Goal: Download file/media

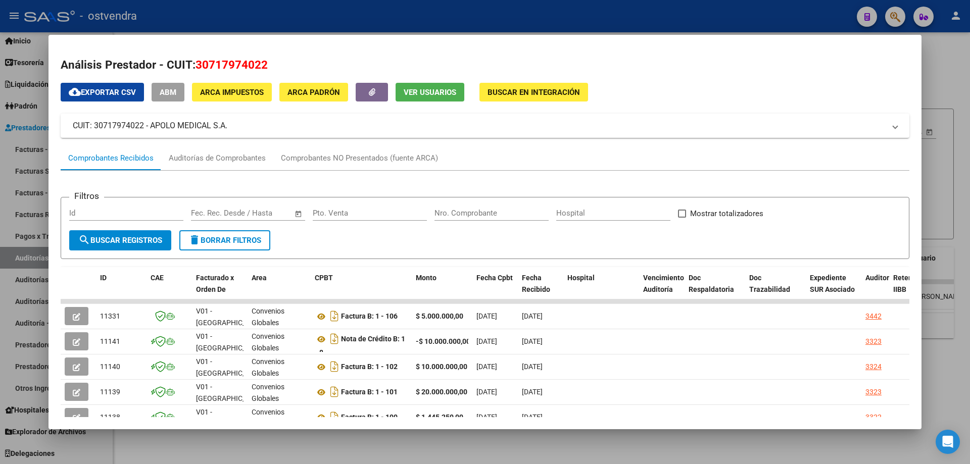
scroll to position [152, 0]
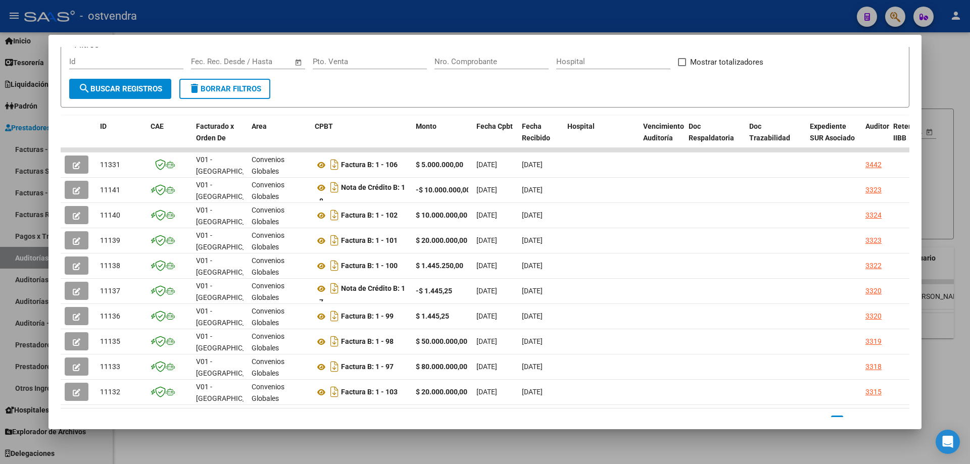
click at [452, 447] on div at bounding box center [485, 232] width 970 height 464
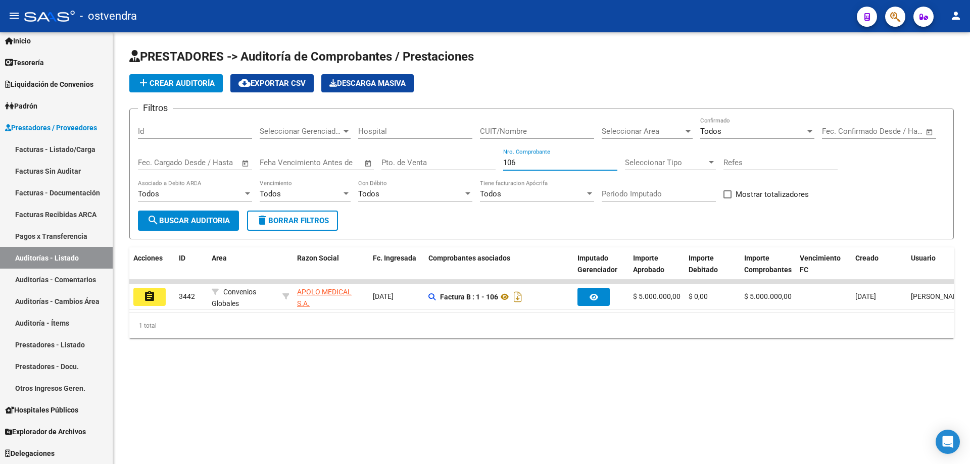
click at [529, 159] on input "106" at bounding box center [560, 162] width 114 height 9
type input "1"
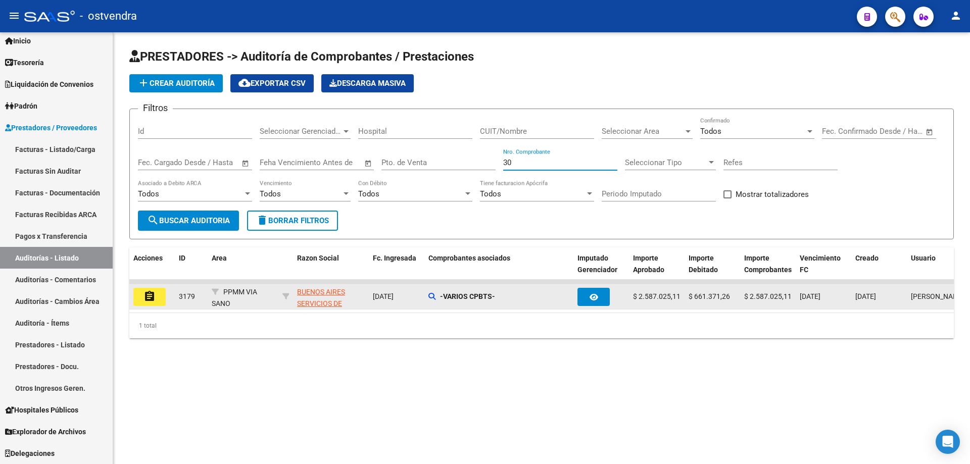
type input "30"
click at [479, 298] on strong "-VARIOS CPBTS-" at bounding box center [467, 296] width 55 height 8
click at [428, 297] on datatable-body-cell "-VARIOS CPBTS-" at bounding box center [498, 296] width 149 height 25
click at [430, 296] on icon at bounding box center [431, 296] width 7 height 7
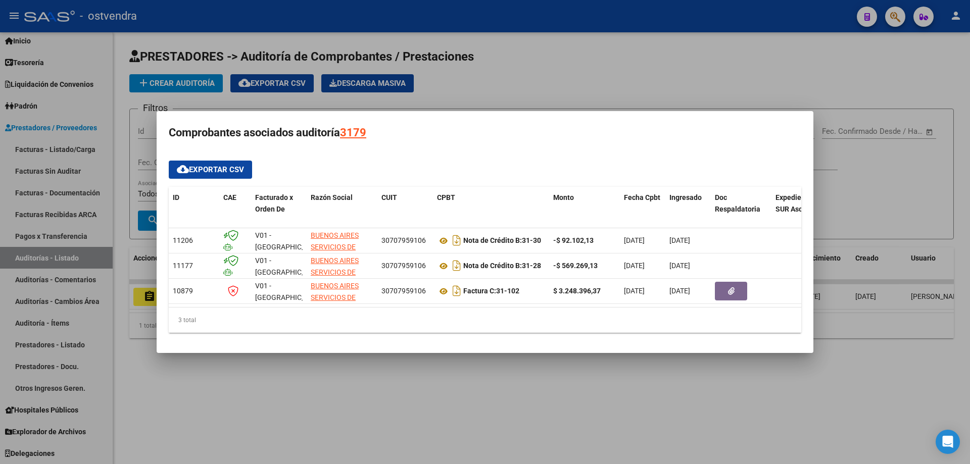
click at [641, 54] on div at bounding box center [485, 232] width 970 height 464
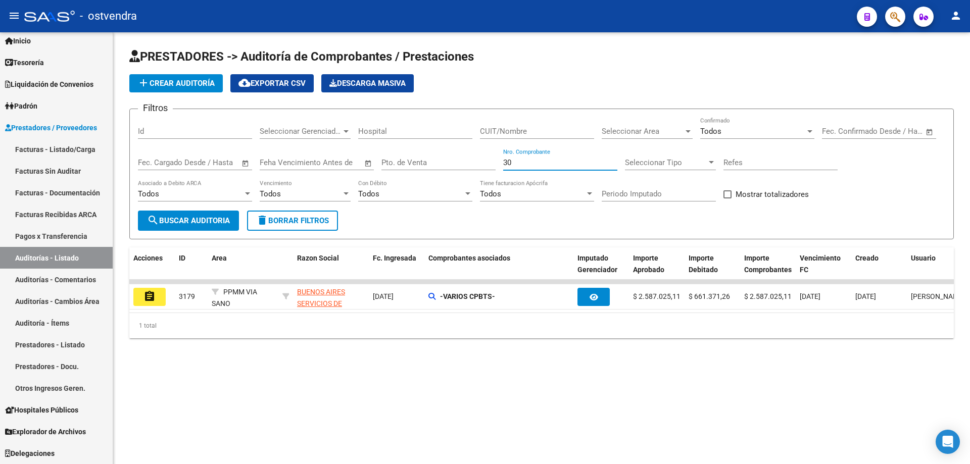
drag, startPoint x: 515, startPoint y: 160, endPoint x: 470, endPoint y: 161, distance: 45.0
click at [470, 161] on div "Filtros Id Seleccionar Gerenciador Seleccionar Gerenciador Hospital CUIT/Nombre…" at bounding box center [541, 163] width 807 height 93
click at [496, 132] on input "CUIT/Nombre" at bounding box center [537, 131] width 114 height 9
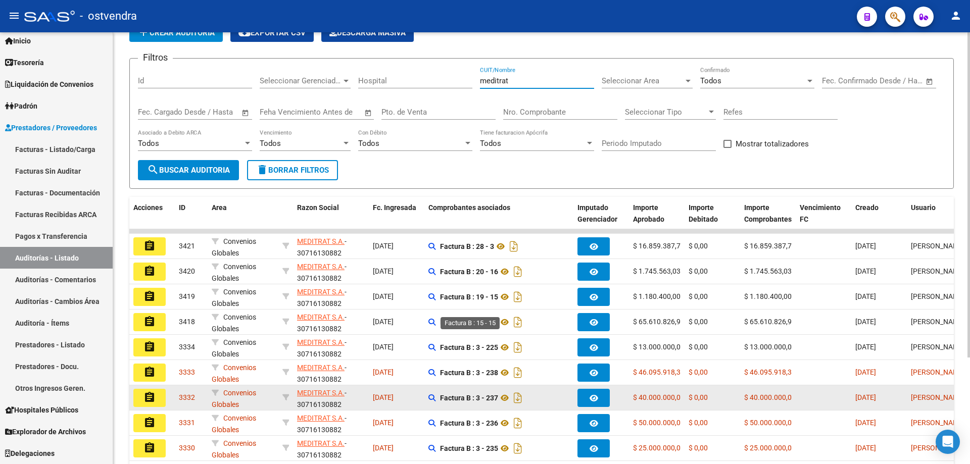
scroll to position [141, 0]
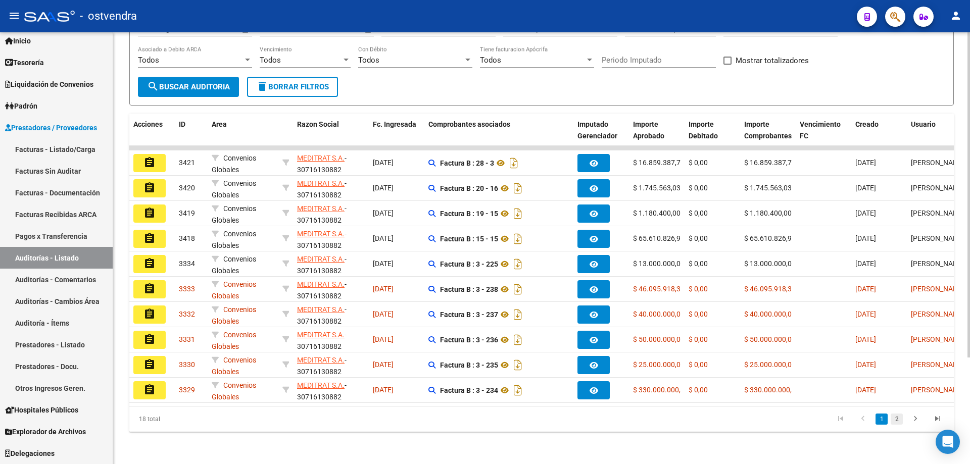
type input "meditrat"
click at [898, 419] on link "2" at bounding box center [896, 419] width 12 height 11
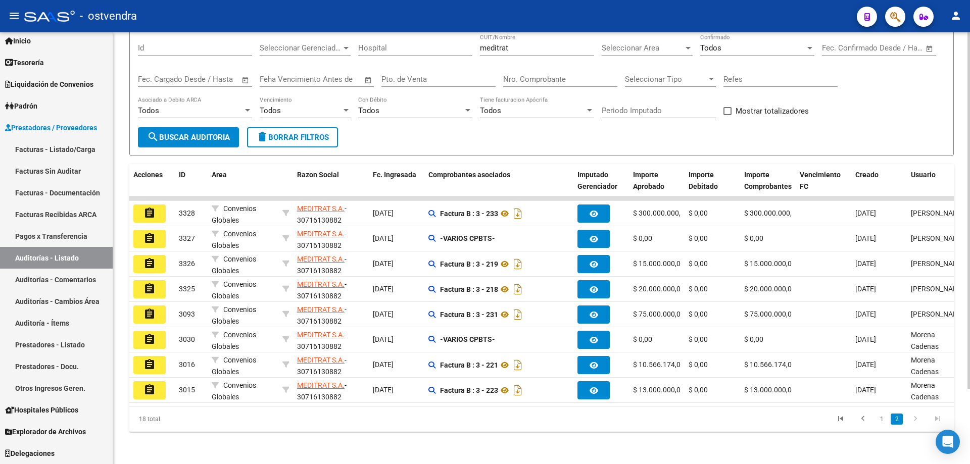
scroll to position [91, 0]
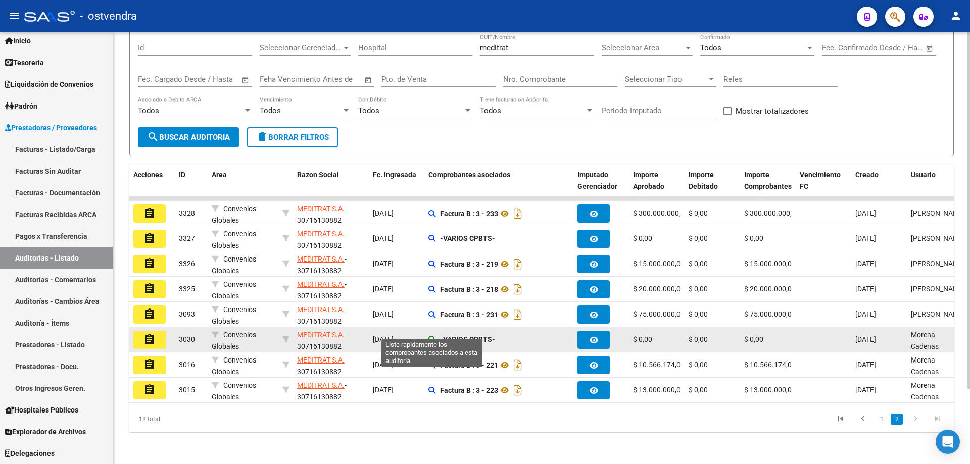
click at [431, 336] on icon at bounding box center [431, 339] width 7 height 7
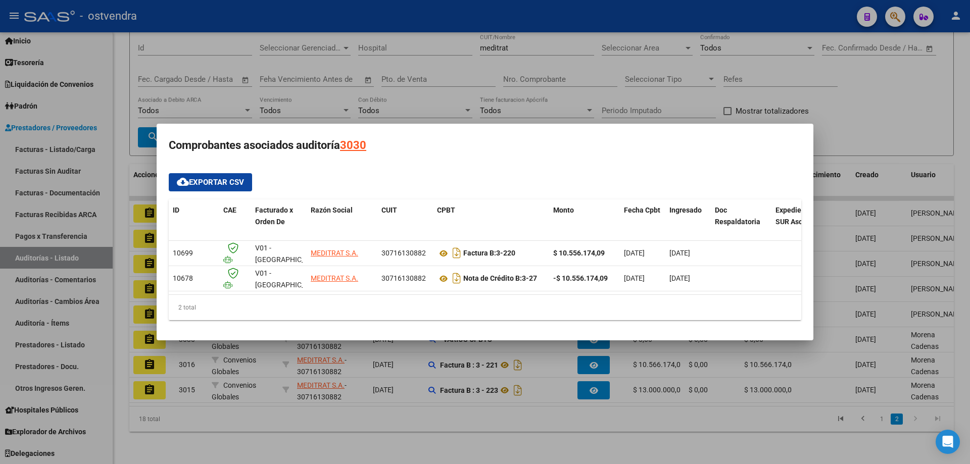
click at [442, 412] on div at bounding box center [485, 232] width 970 height 464
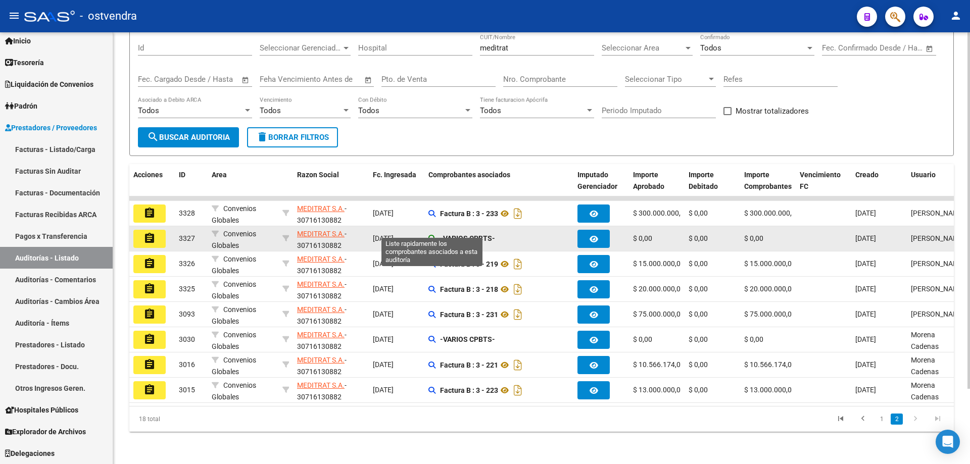
click at [434, 235] on icon at bounding box center [431, 238] width 7 height 7
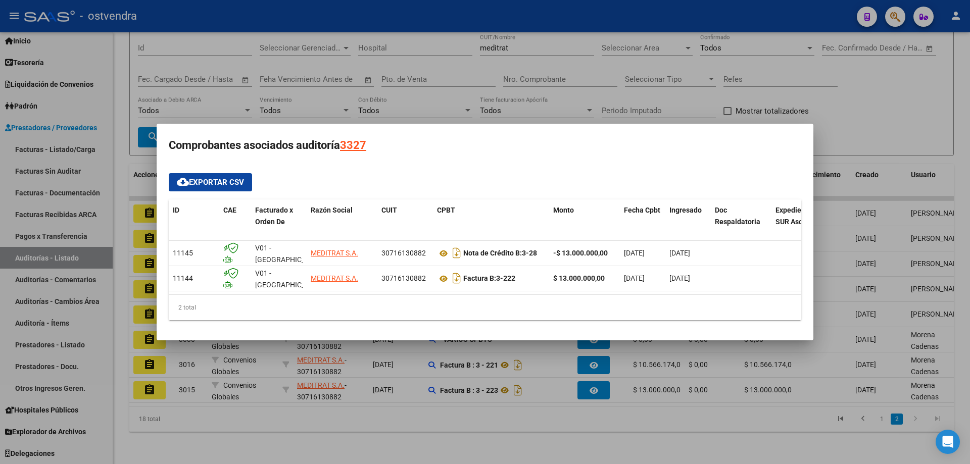
drag, startPoint x: 477, startPoint y: 422, endPoint x: 555, endPoint y: 426, distance: 77.4
click at [480, 423] on div at bounding box center [485, 232] width 970 height 464
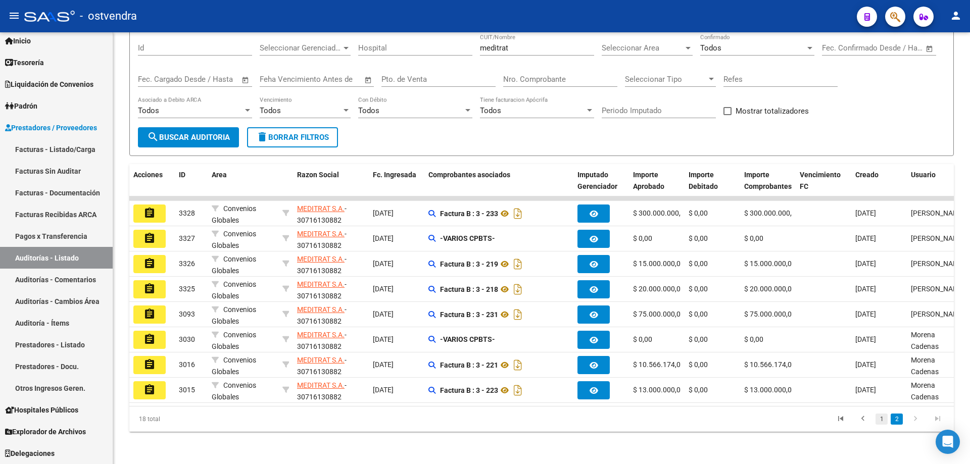
click at [884, 417] on link "1" at bounding box center [881, 419] width 12 height 11
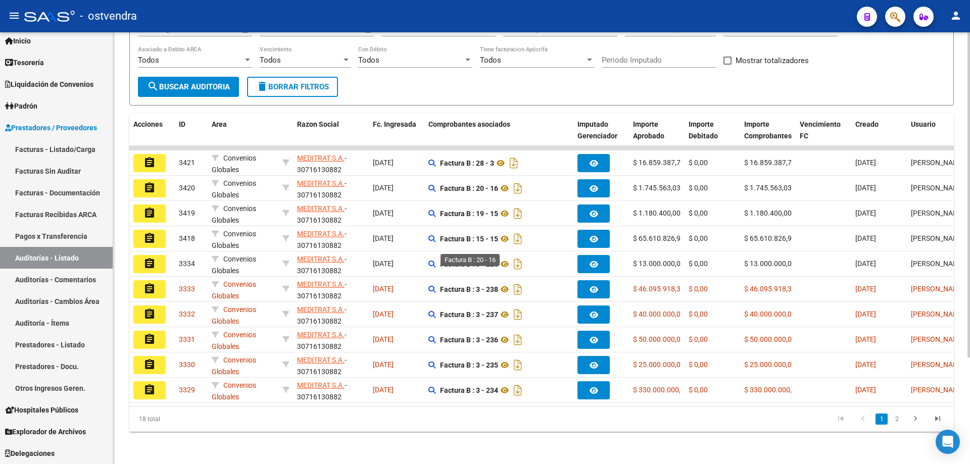
scroll to position [0, 0]
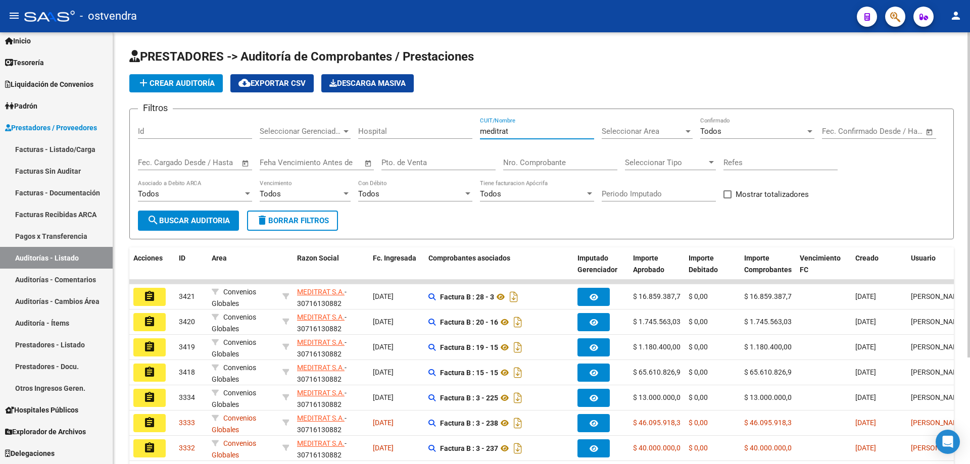
drag, startPoint x: 562, startPoint y: 131, endPoint x: 312, endPoint y: 163, distance: 252.6
click at [312, 163] on div "Filtros Id Seleccionar Gerenciador Seleccionar Gerenciador Hospital meditrat CU…" at bounding box center [541, 163] width 807 height 93
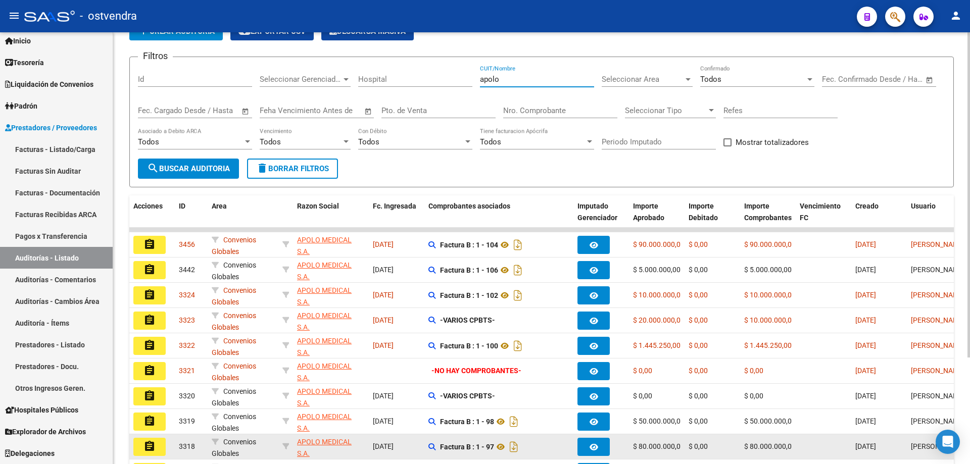
scroll to position [101, 0]
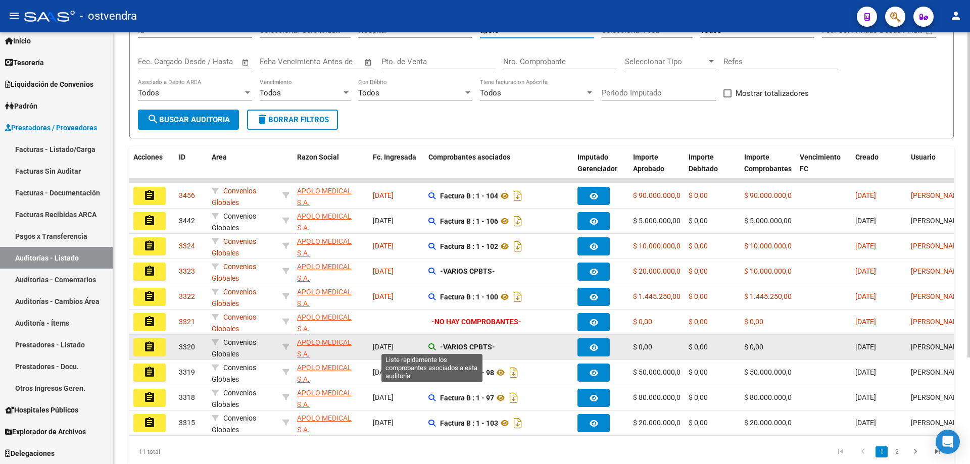
type input "apolo"
click at [433, 348] on icon at bounding box center [431, 346] width 7 height 7
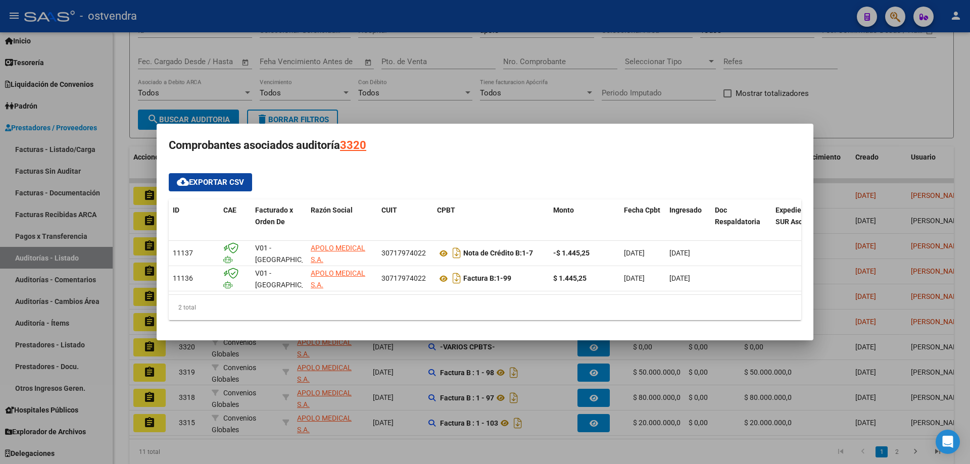
click at [441, 404] on div at bounding box center [485, 232] width 970 height 464
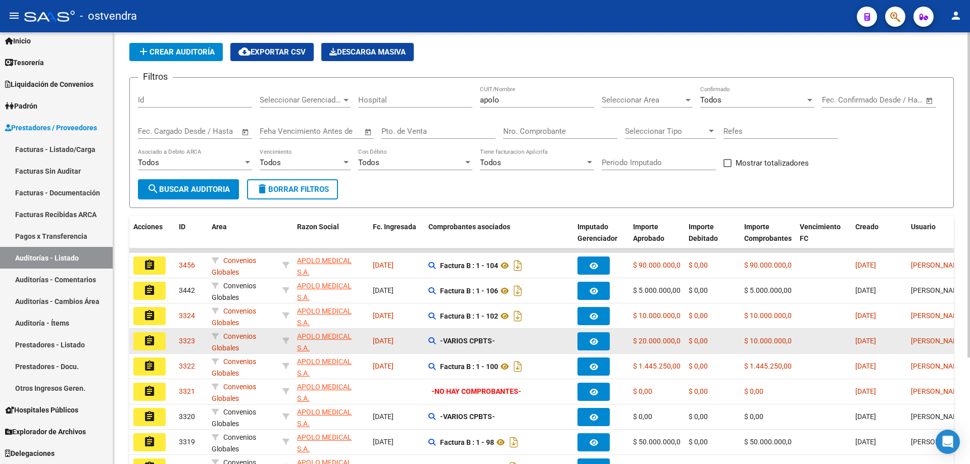
scroll to position [0, 0]
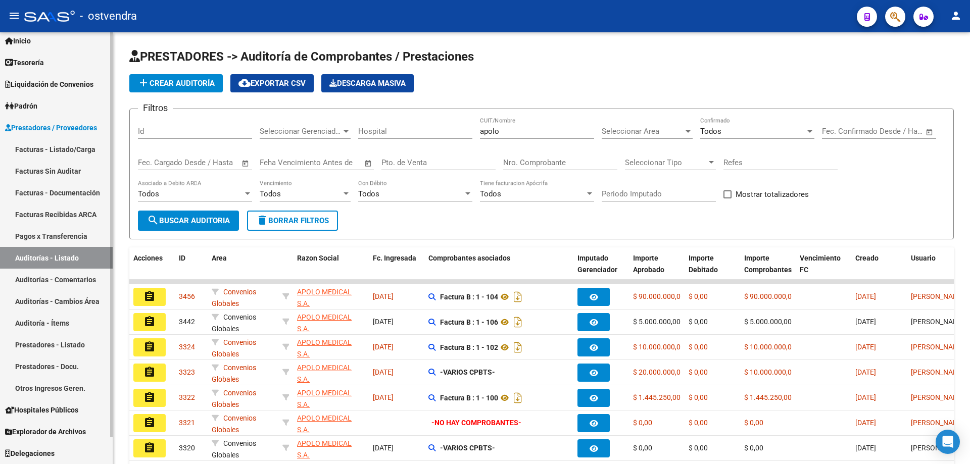
click at [57, 58] on link "Tesorería" at bounding box center [56, 63] width 113 height 22
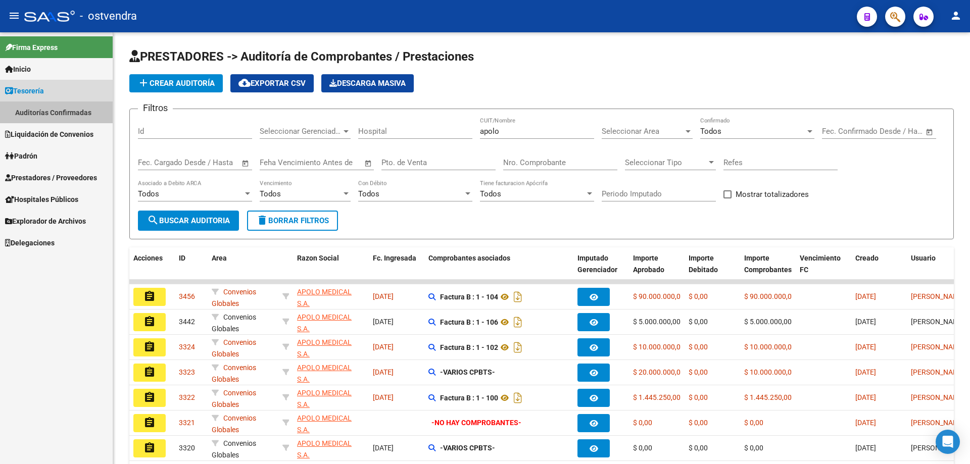
click at [59, 106] on link "Auditorías Confirmadas" at bounding box center [56, 113] width 113 height 22
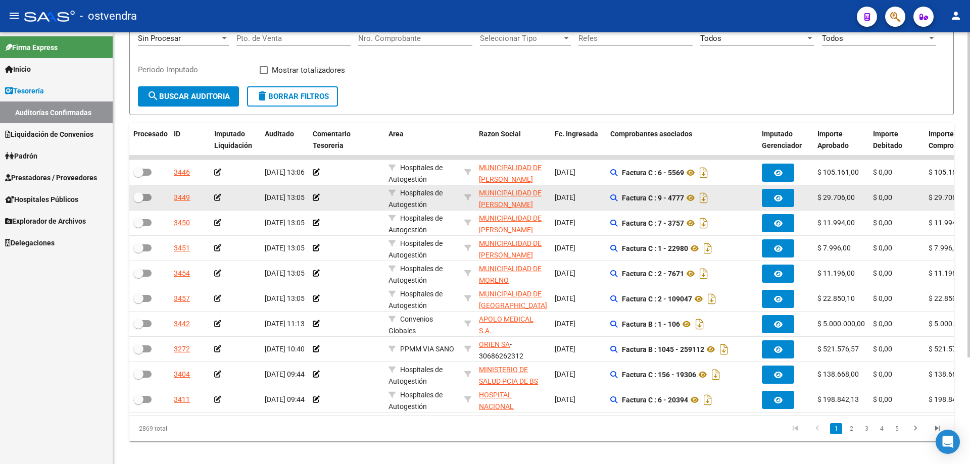
scroll to position [141, 0]
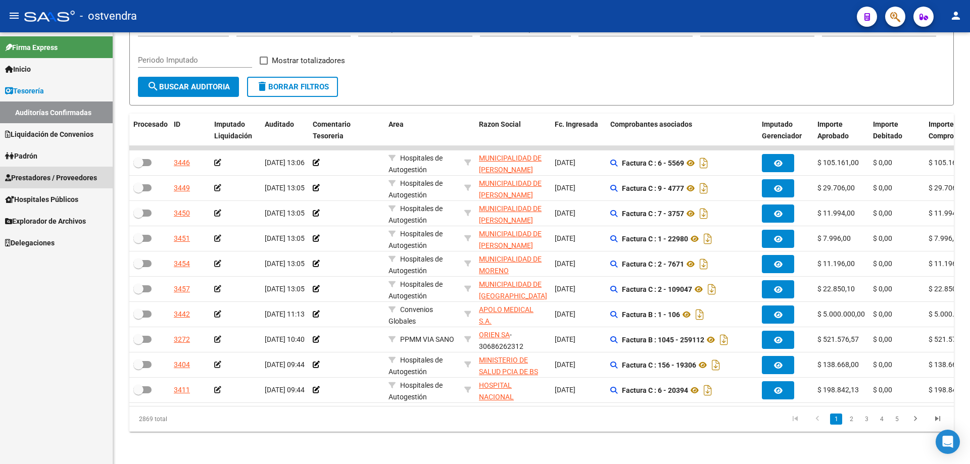
click at [40, 179] on span "Prestadores / Proveedores" at bounding box center [51, 177] width 92 height 11
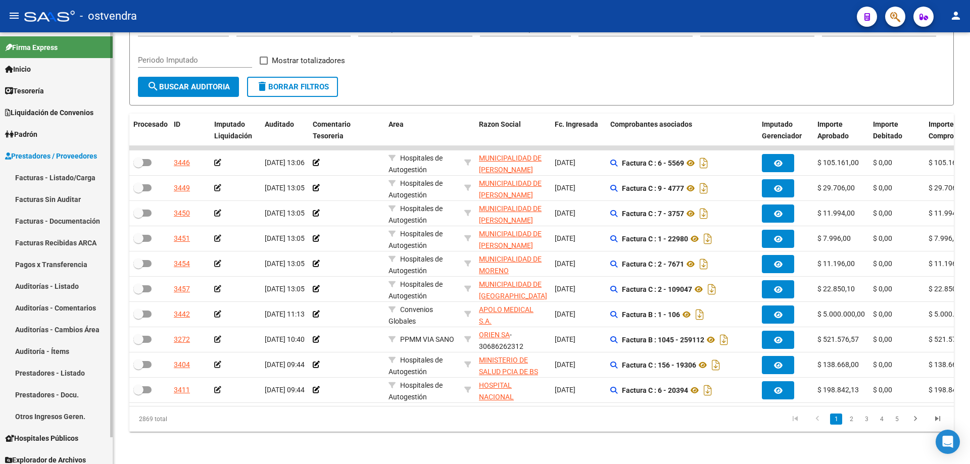
click at [51, 283] on link "Auditorías - Listado" at bounding box center [56, 286] width 113 height 22
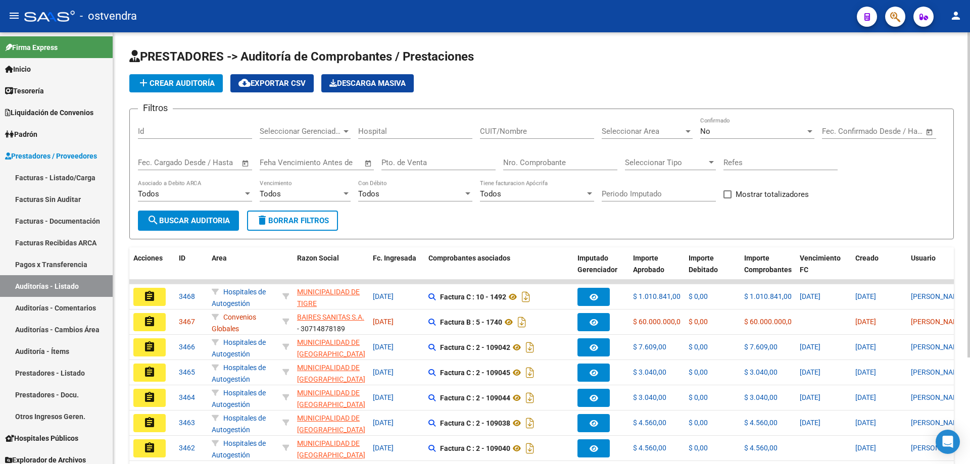
click at [717, 117] on form "Filtros Id Seleccionar Gerenciador Seleccionar Gerenciador Hospital CUIT/Nombre…" at bounding box center [541, 174] width 824 height 131
click at [716, 124] on div "No Confirmado" at bounding box center [757, 128] width 114 height 22
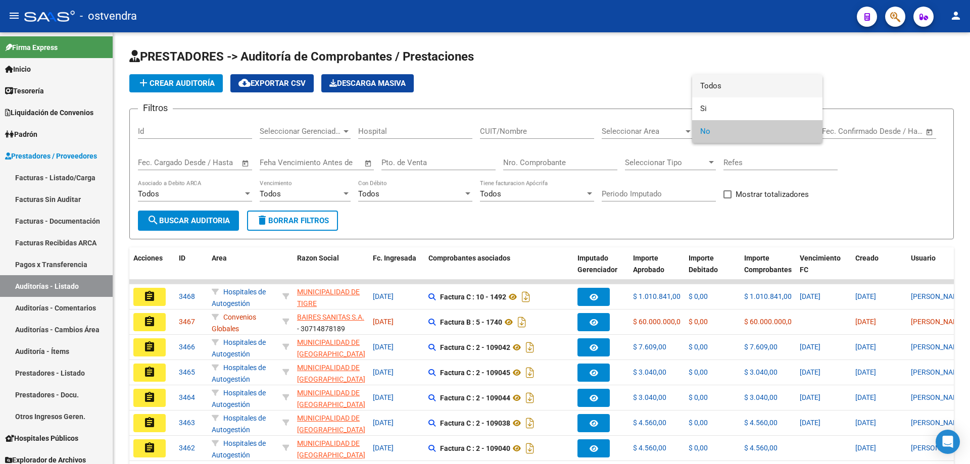
click at [721, 91] on span "Todos" at bounding box center [757, 86] width 114 height 23
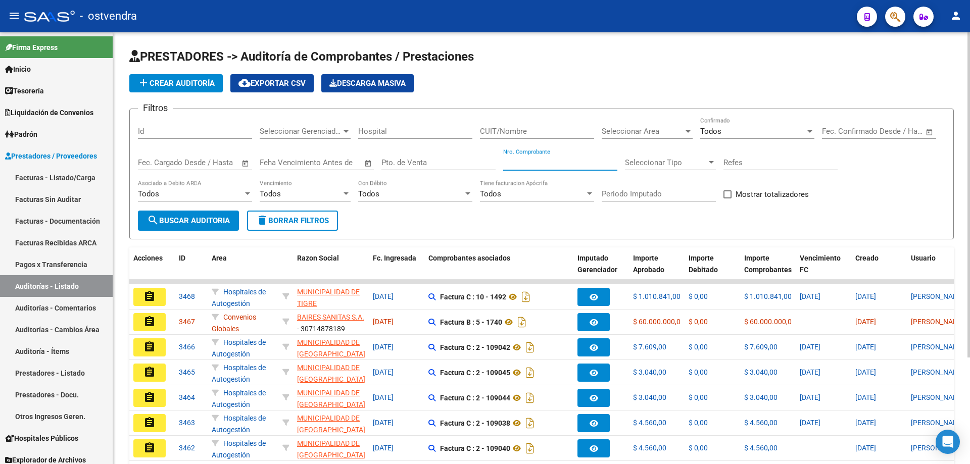
click at [541, 158] on input "Nro. Comprobante" at bounding box center [560, 162] width 114 height 9
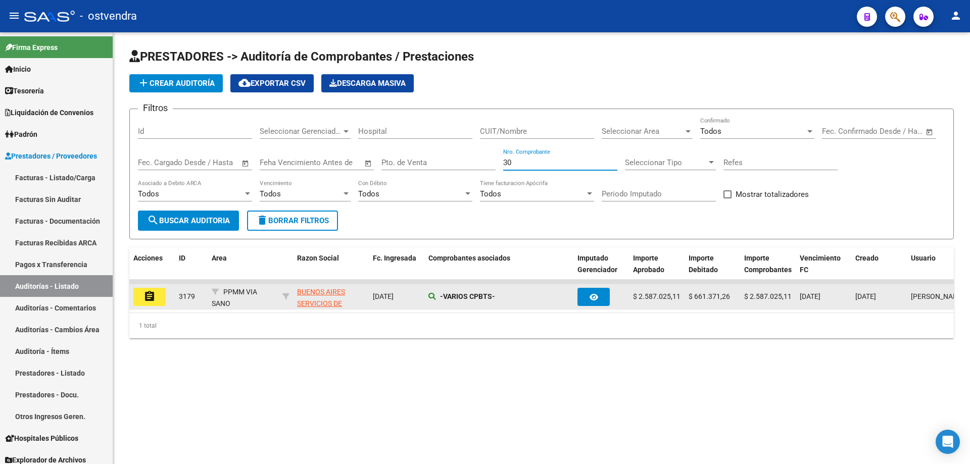
type input "30"
click at [433, 299] on icon at bounding box center [431, 296] width 7 height 7
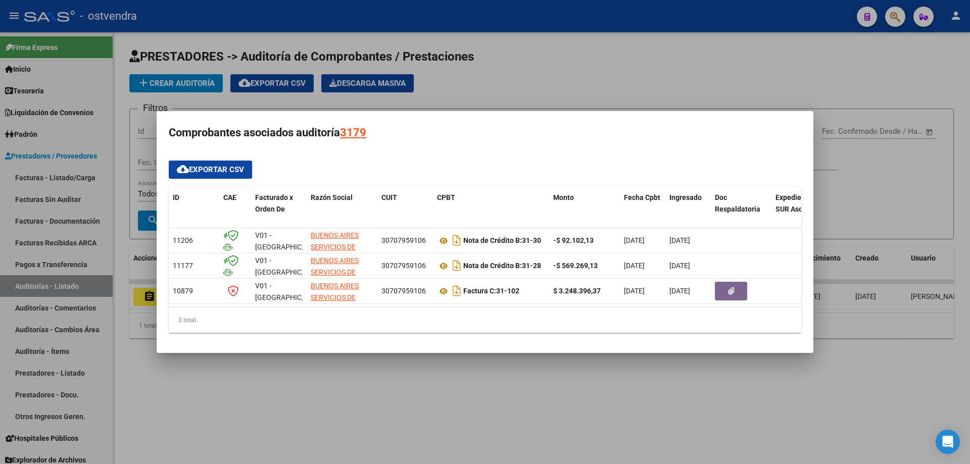
click at [346, 377] on div at bounding box center [485, 232] width 970 height 464
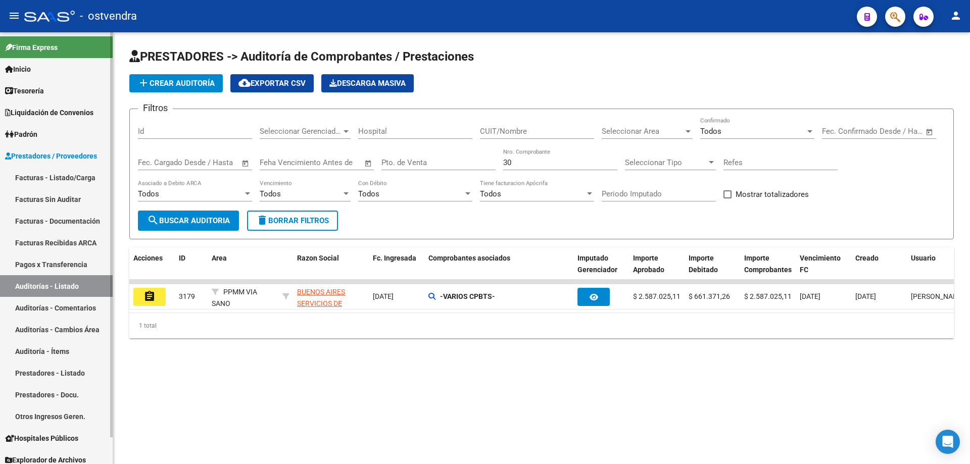
click at [62, 88] on link "Tesorería" at bounding box center [56, 91] width 113 height 22
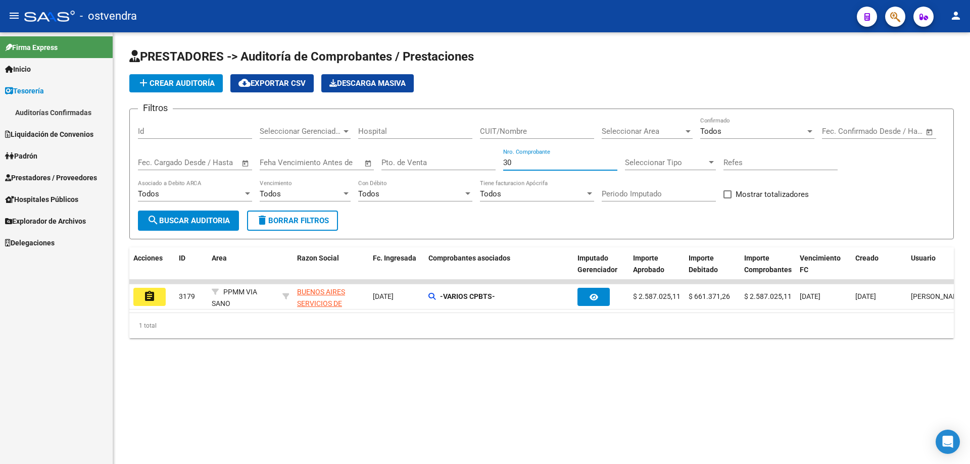
drag, startPoint x: 568, startPoint y: 166, endPoint x: 369, endPoint y: 206, distance: 203.5
click at [367, 210] on div "Filtros Id Seleccionar Gerenciador Seleccionar Gerenciador Hospital CUIT/Nombre…" at bounding box center [541, 163] width 807 height 93
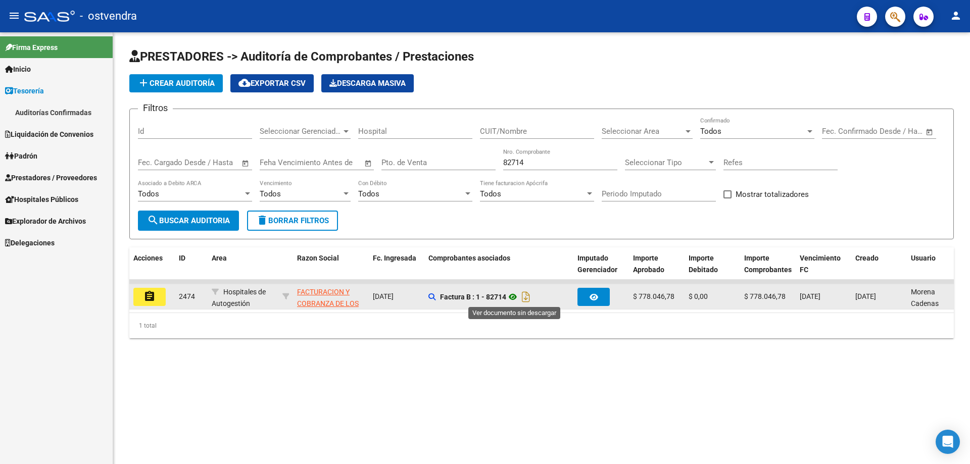
click at [514, 297] on icon at bounding box center [512, 297] width 13 height 12
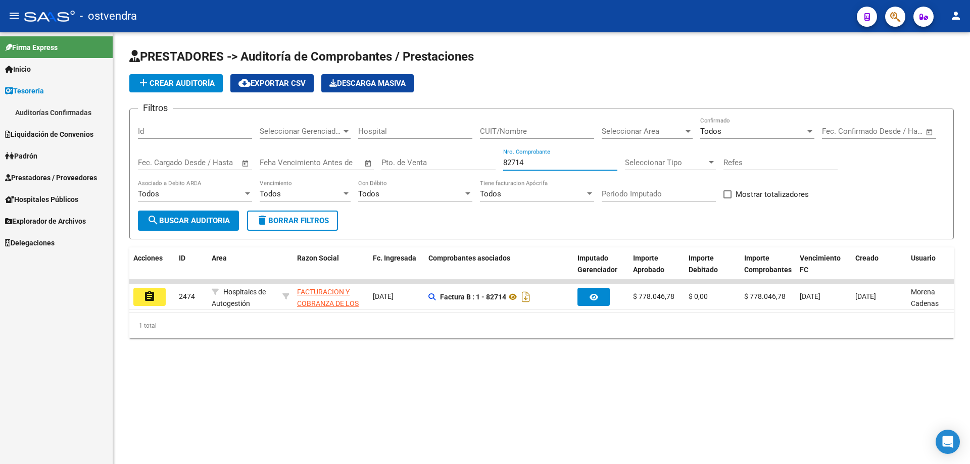
click at [549, 158] on input "82714" at bounding box center [560, 162] width 114 height 9
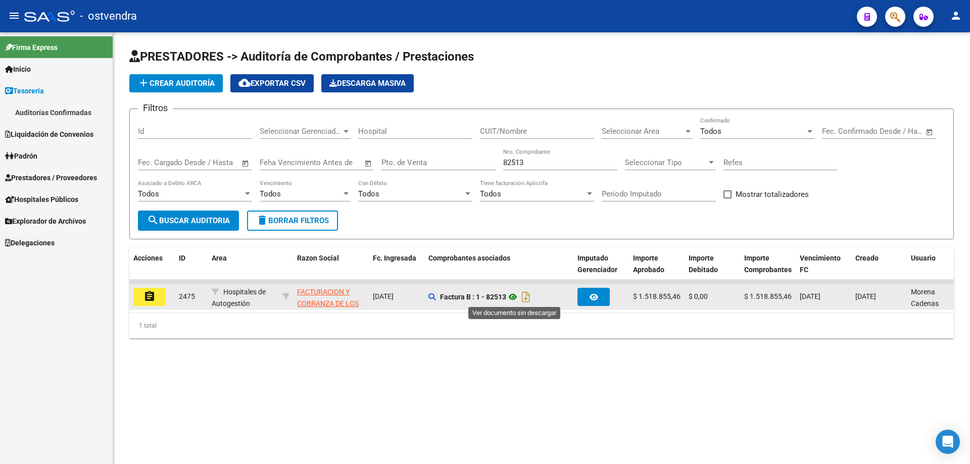
click at [516, 298] on icon at bounding box center [512, 297] width 13 height 12
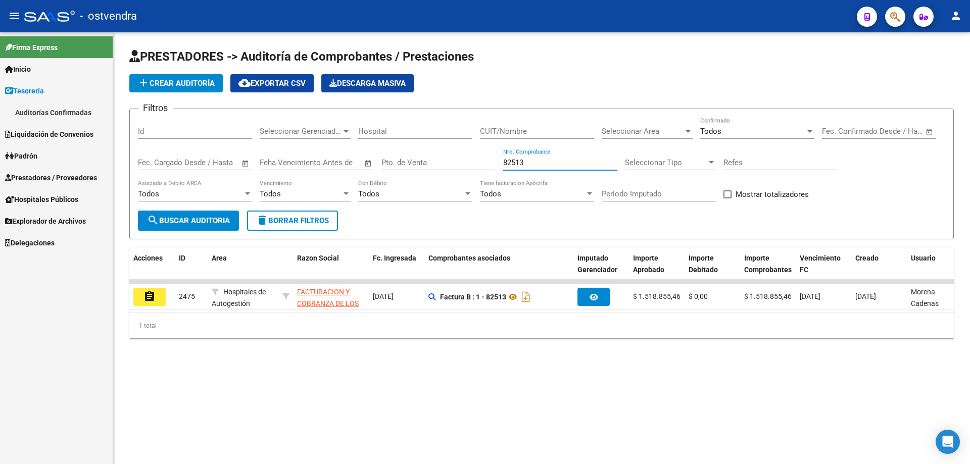
click at [513, 163] on input "82513" at bounding box center [560, 162] width 114 height 9
click at [520, 162] on input "82513" at bounding box center [560, 162] width 114 height 9
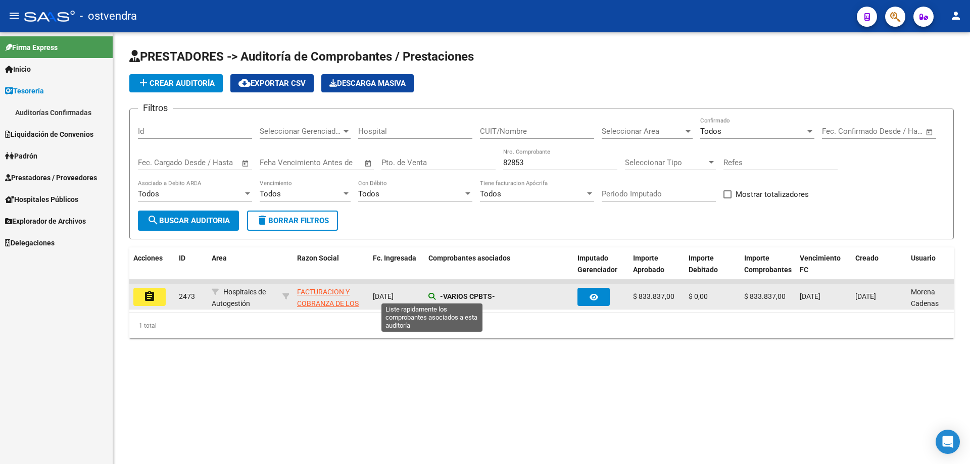
click at [429, 298] on icon at bounding box center [431, 296] width 7 height 7
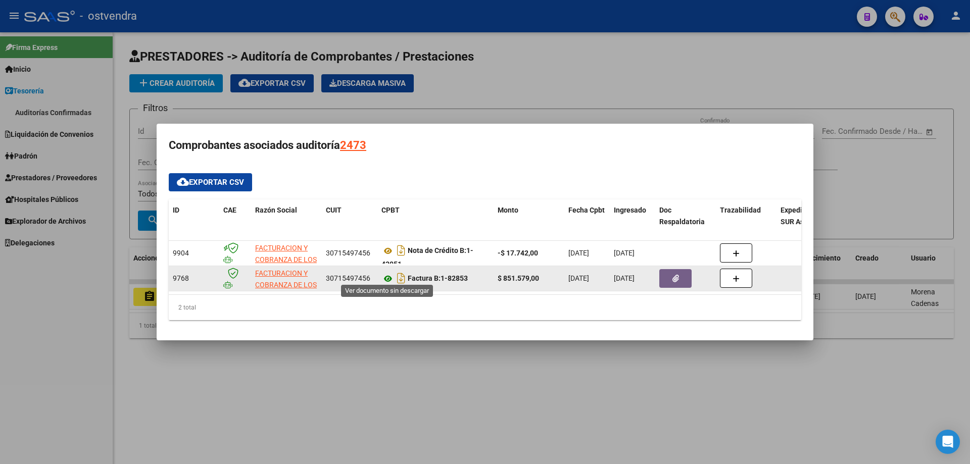
click at [385, 273] on icon at bounding box center [387, 279] width 13 height 12
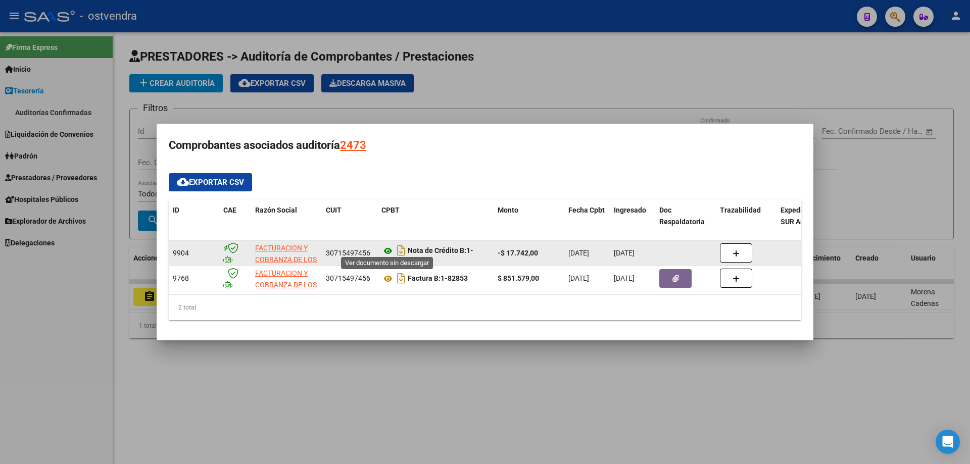
click at [389, 246] on icon at bounding box center [387, 251] width 13 height 12
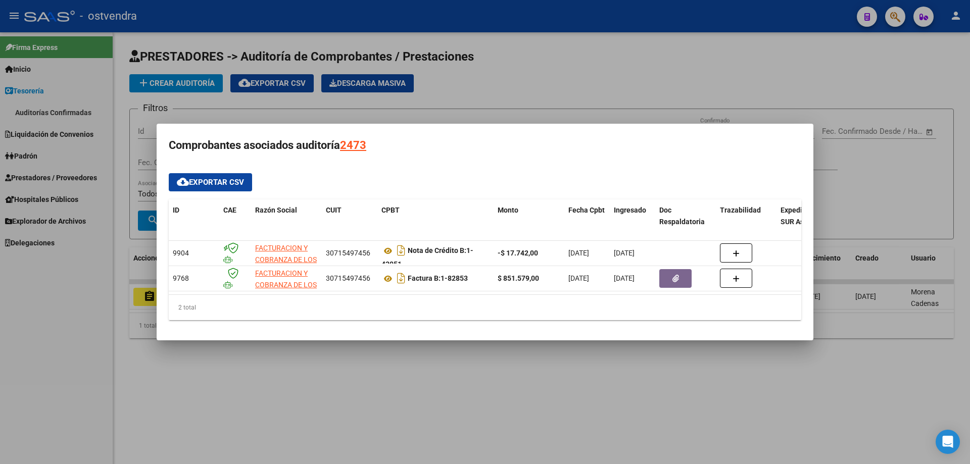
click at [462, 101] on div at bounding box center [485, 232] width 970 height 464
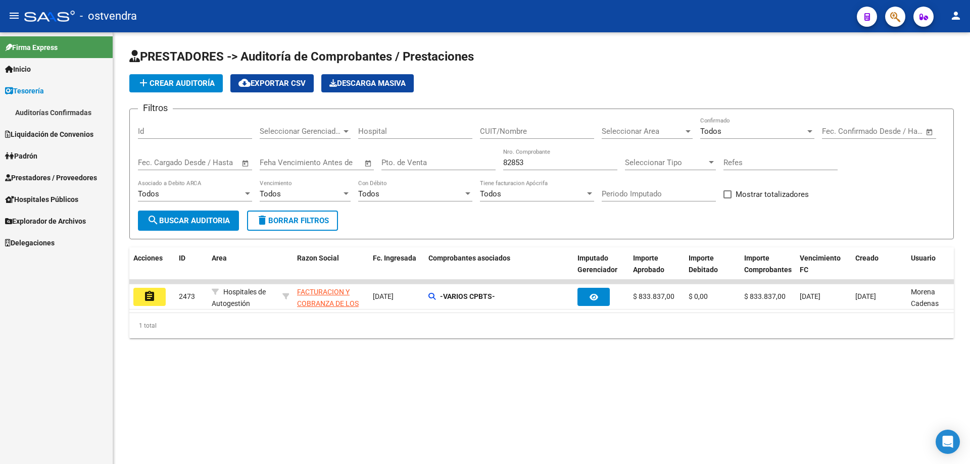
click at [540, 163] on input "82853" at bounding box center [560, 162] width 114 height 9
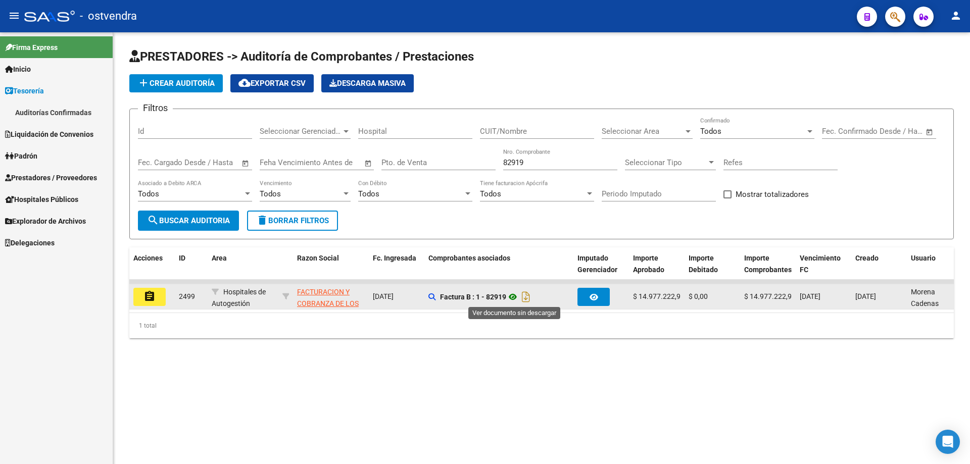
click at [514, 297] on icon at bounding box center [512, 297] width 13 height 12
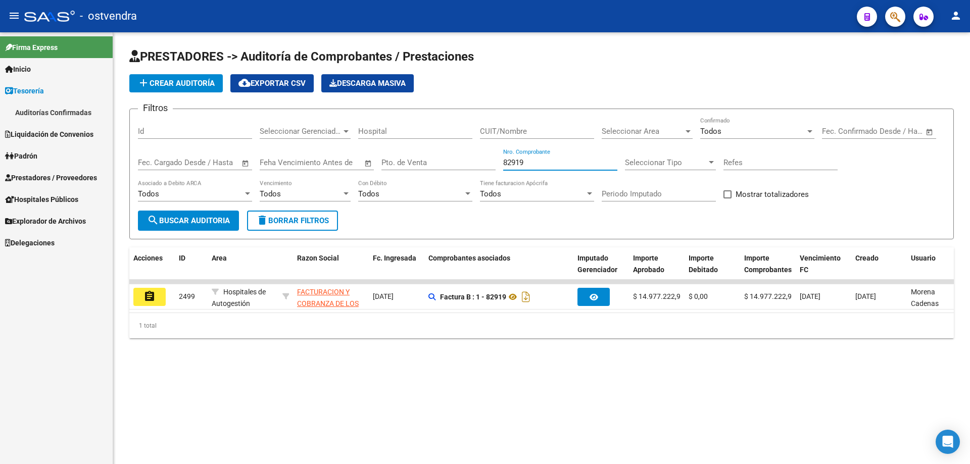
click at [576, 164] on input "82919" at bounding box center [560, 162] width 114 height 9
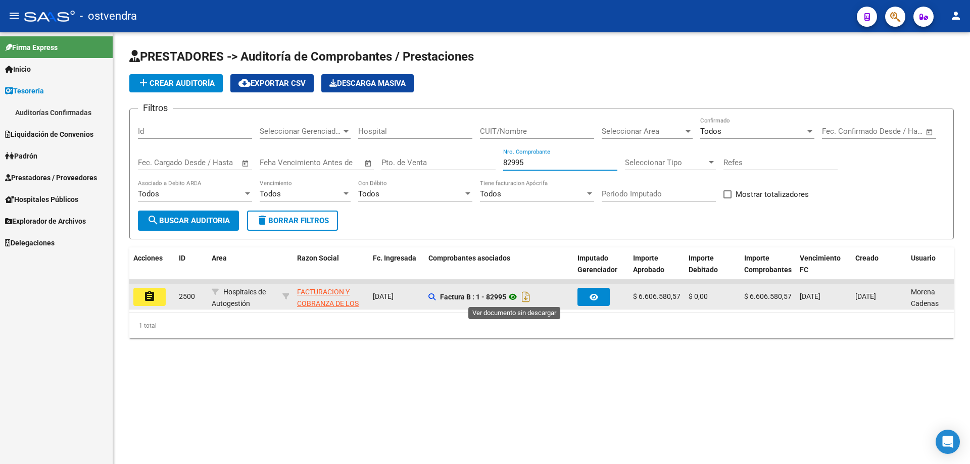
type input "82995"
click at [513, 298] on icon at bounding box center [512, 297] width 13 height 12
